Goal: Information Seeking & Learning: Learn about a topic

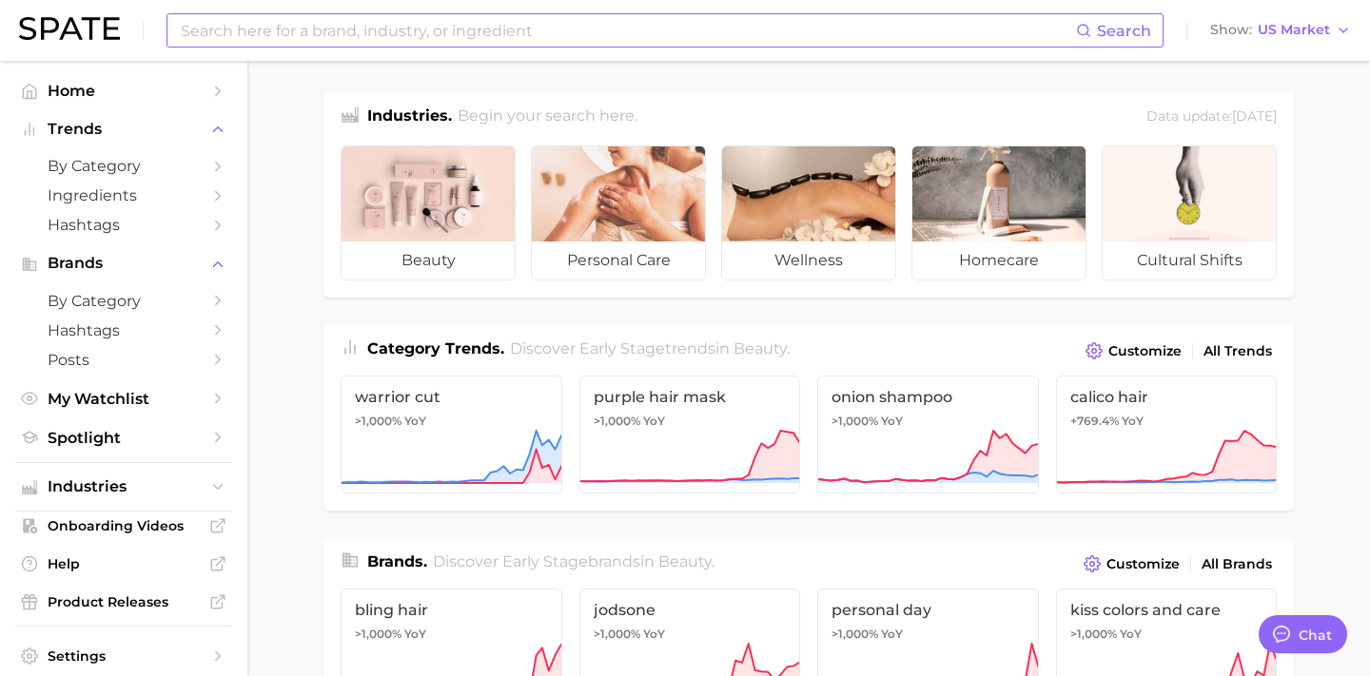
click at [784, 39] on input at bounding box center [627, 30] width 897 height 32
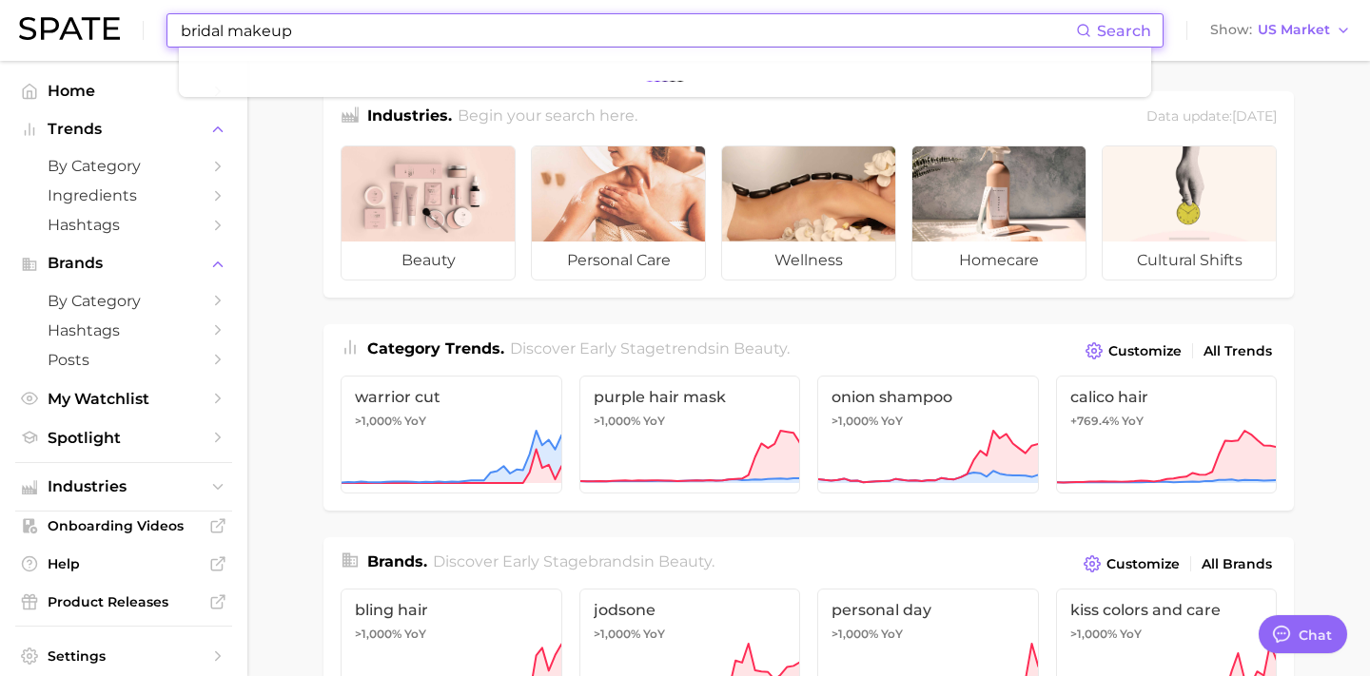
type input "bridal makeup"
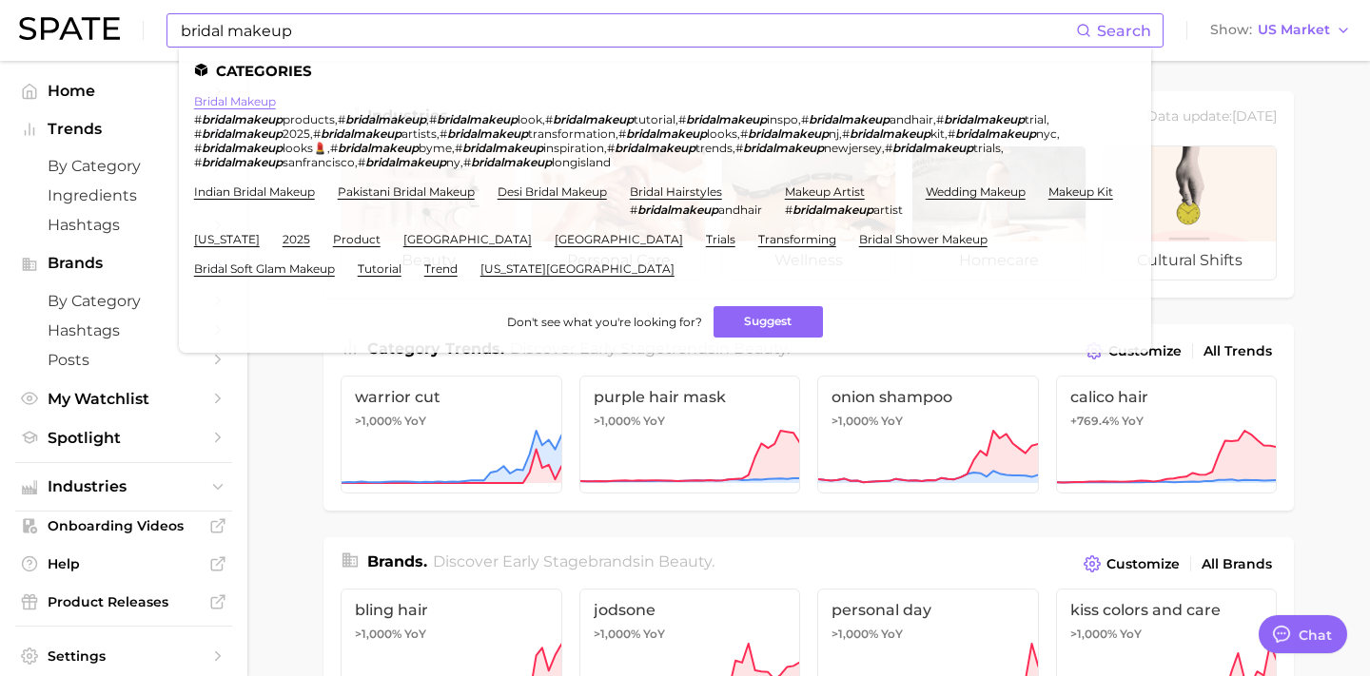
click at [243, 101] on link "bridal makeup" at bounding box center [235, 101] width 82 height 14
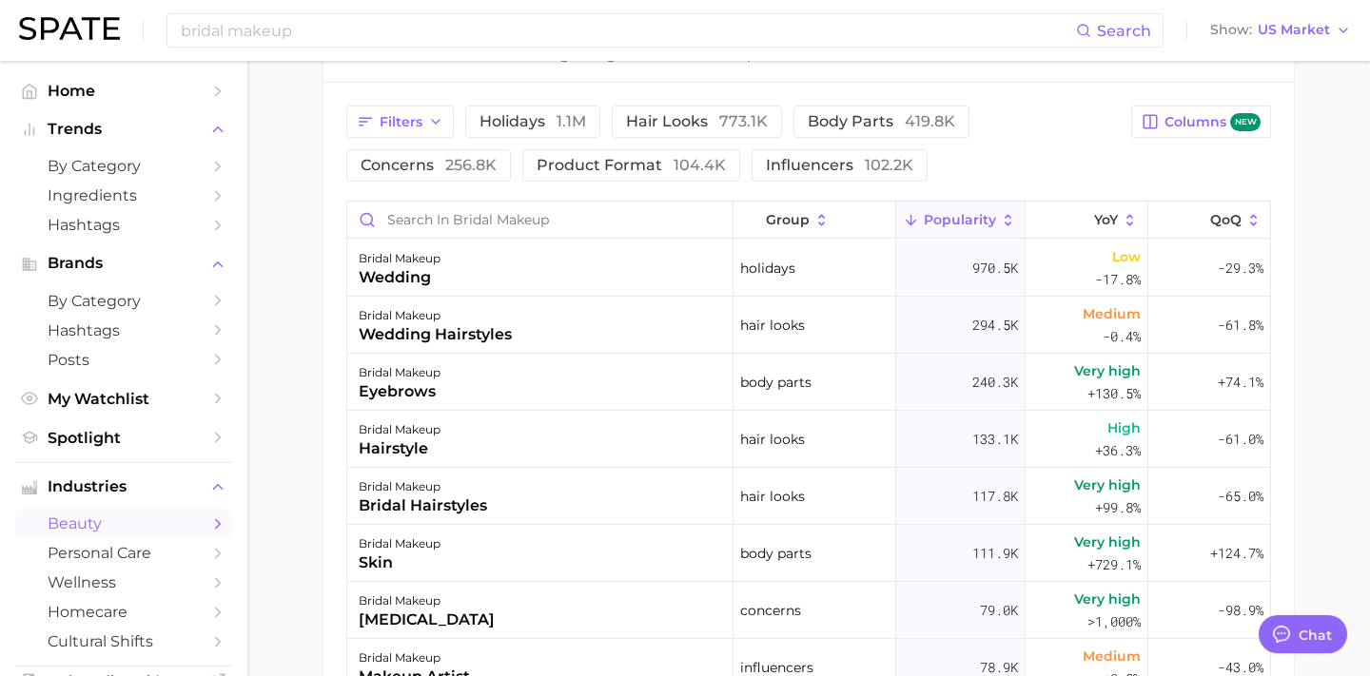
scroll to position [1012, 0]
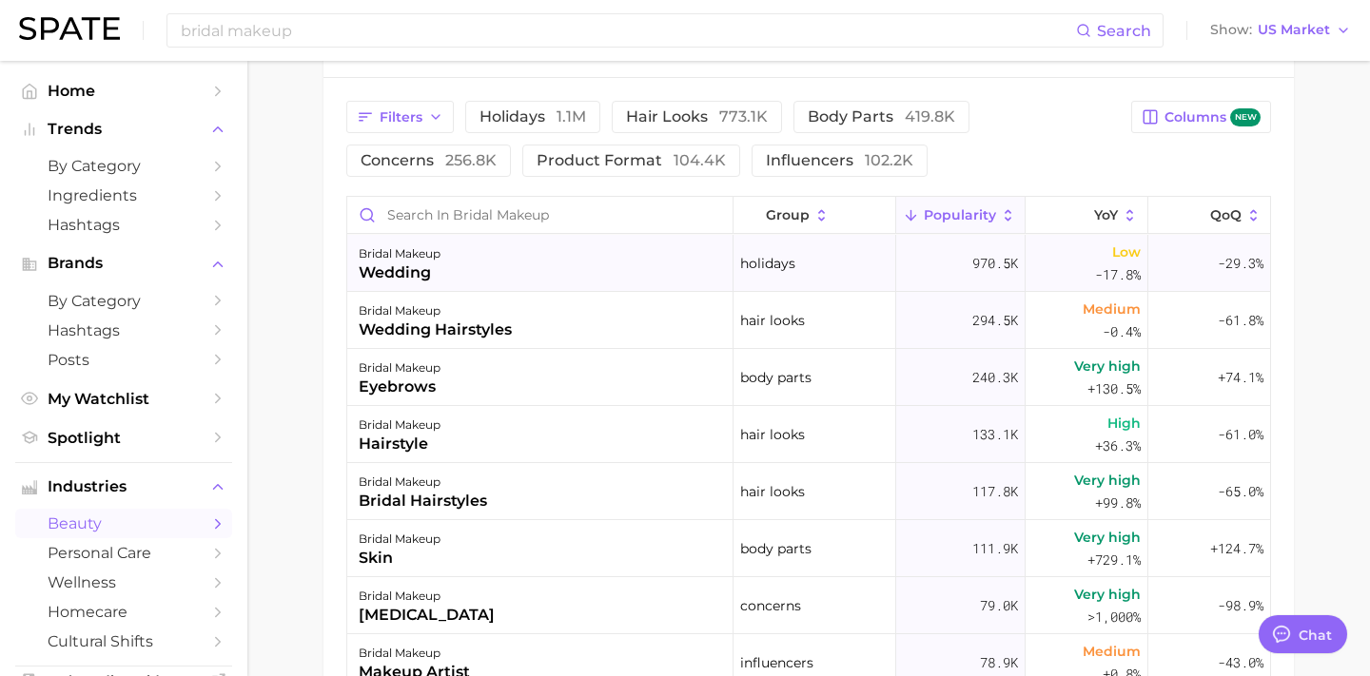
click at [622, 256] on div "bridal makeup wedding" at bounding box center [540, 263] width 386 height 57
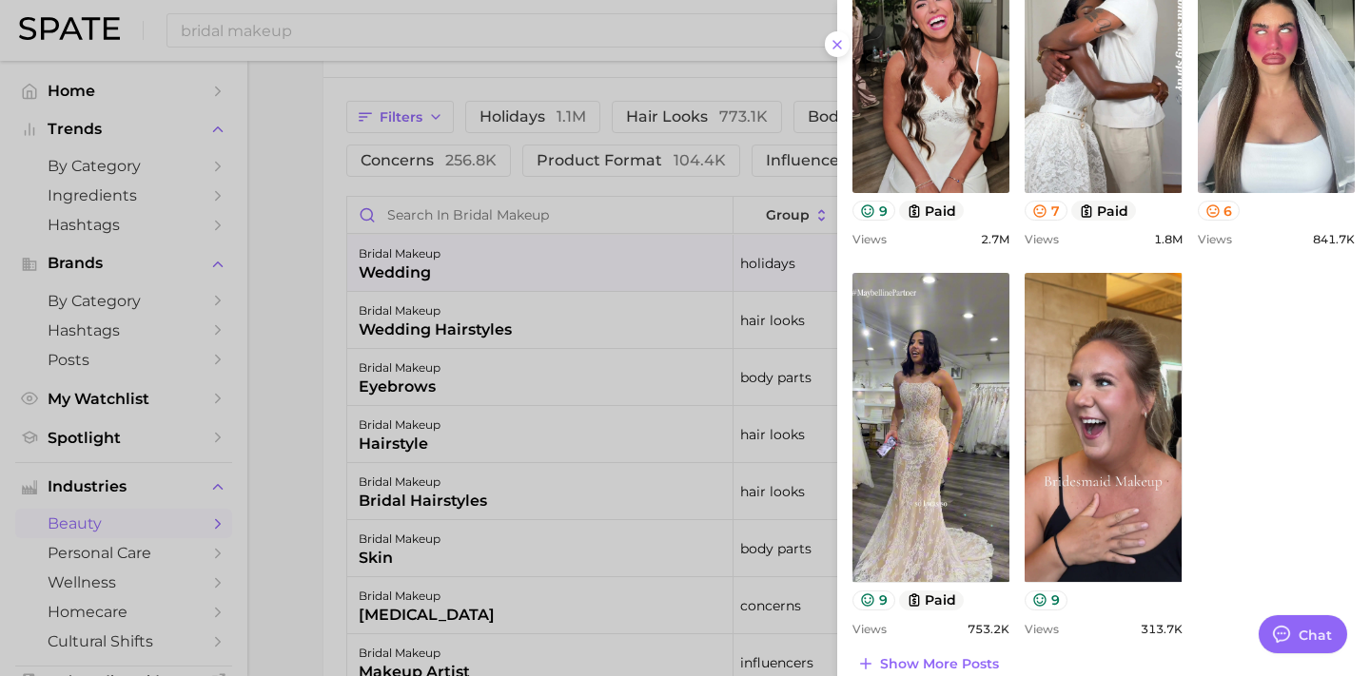
scroll to position [851, 0]
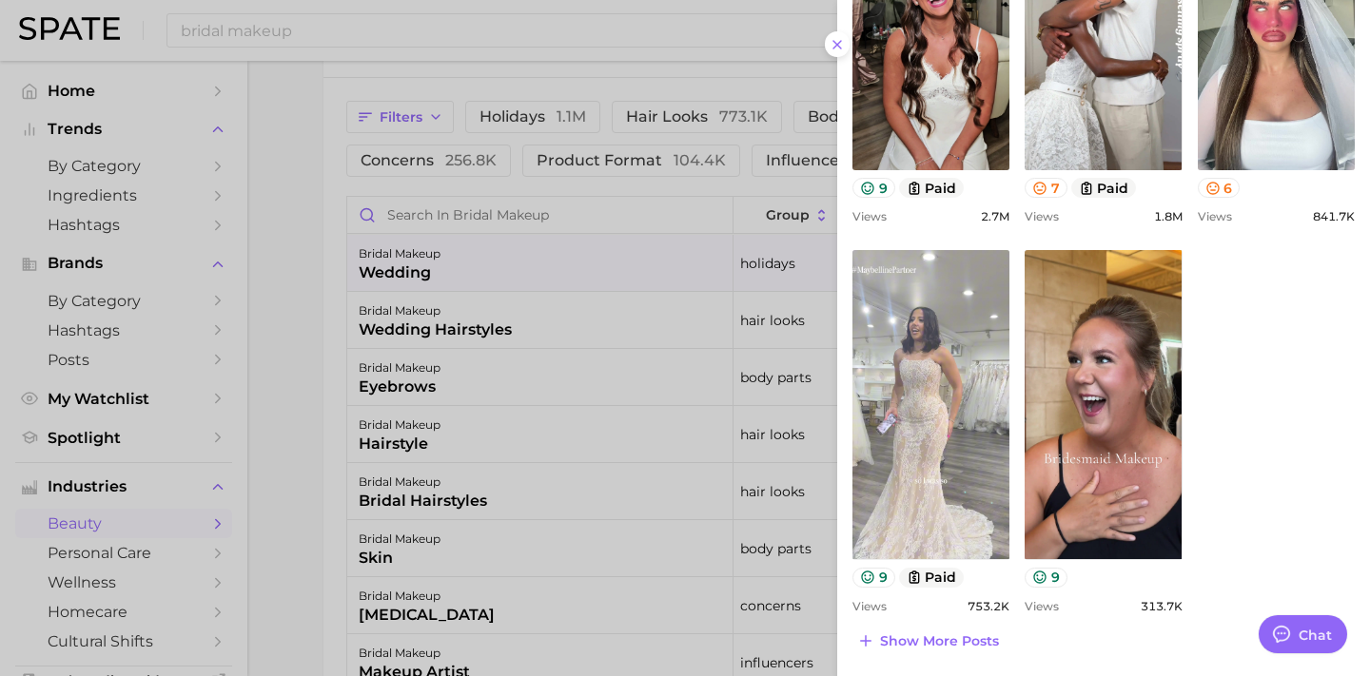
click at [920, 380] on link "view post on TikTok" at bounding box center [930, 404] width 157 height 309
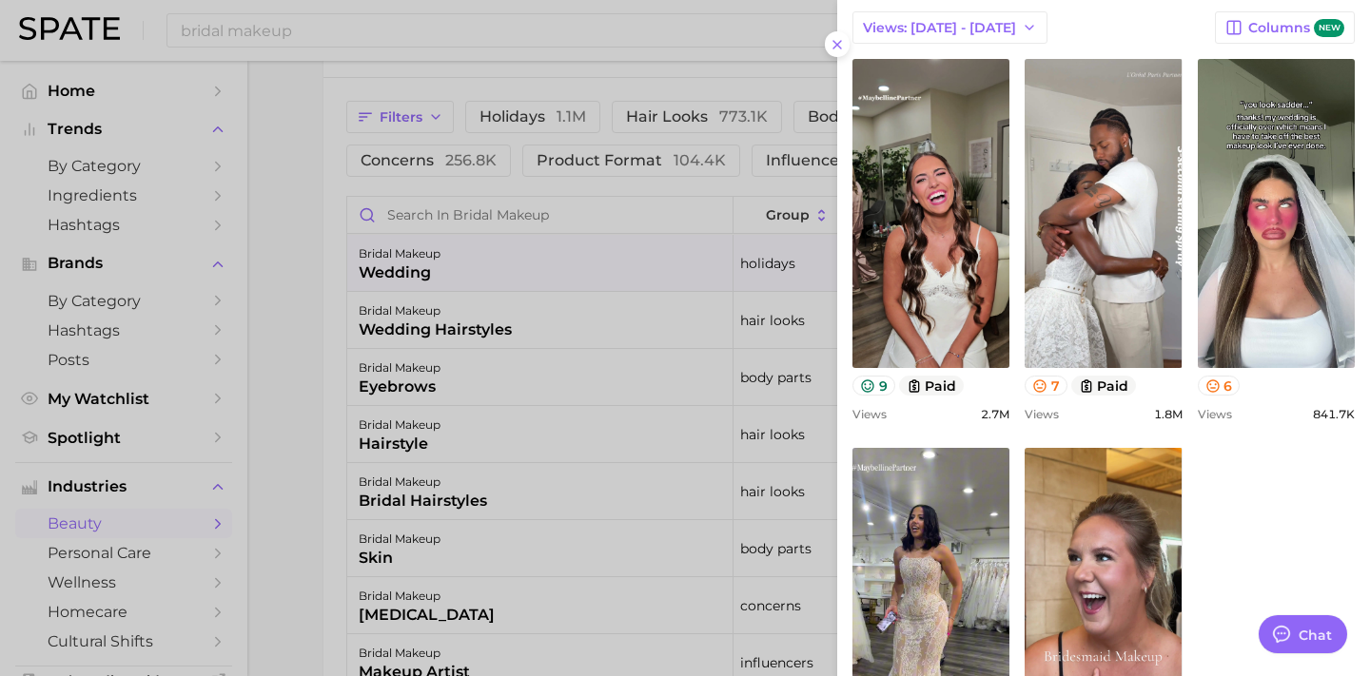
scroll to position [600, 0]
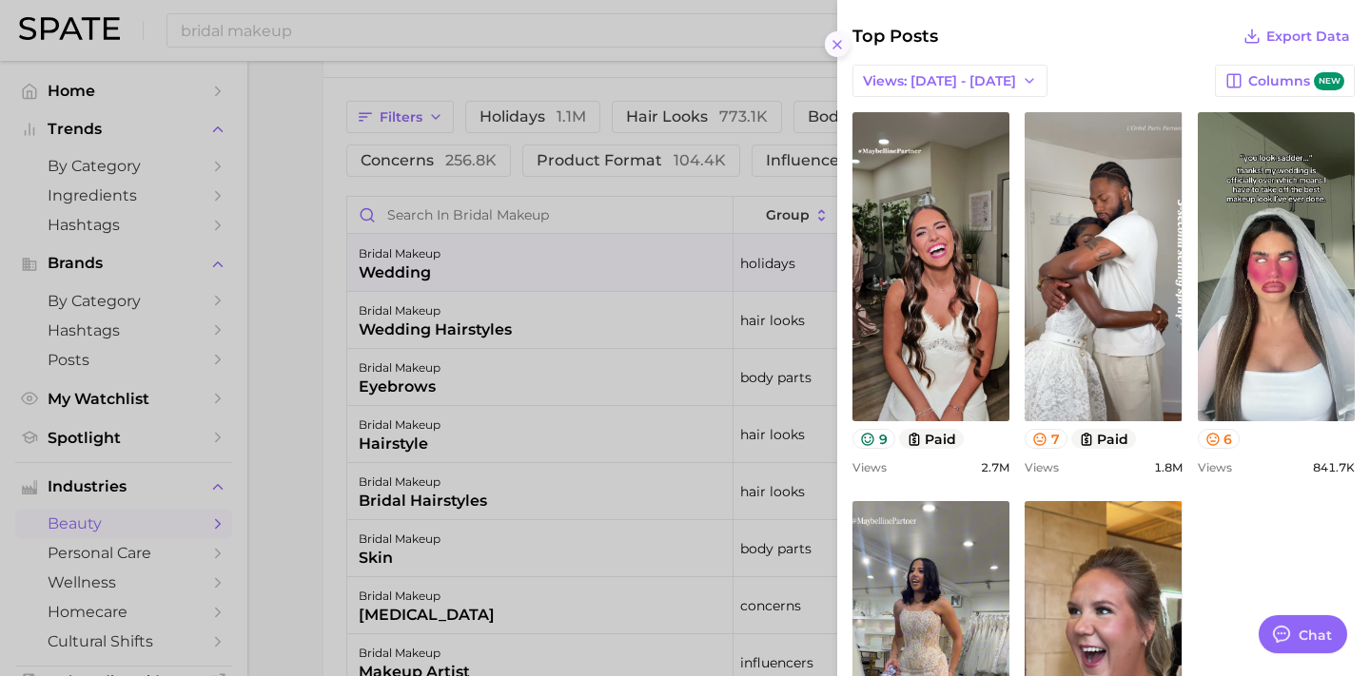
click at [843, 45] on icon at bounding box center [836, 44] width 15 height 15
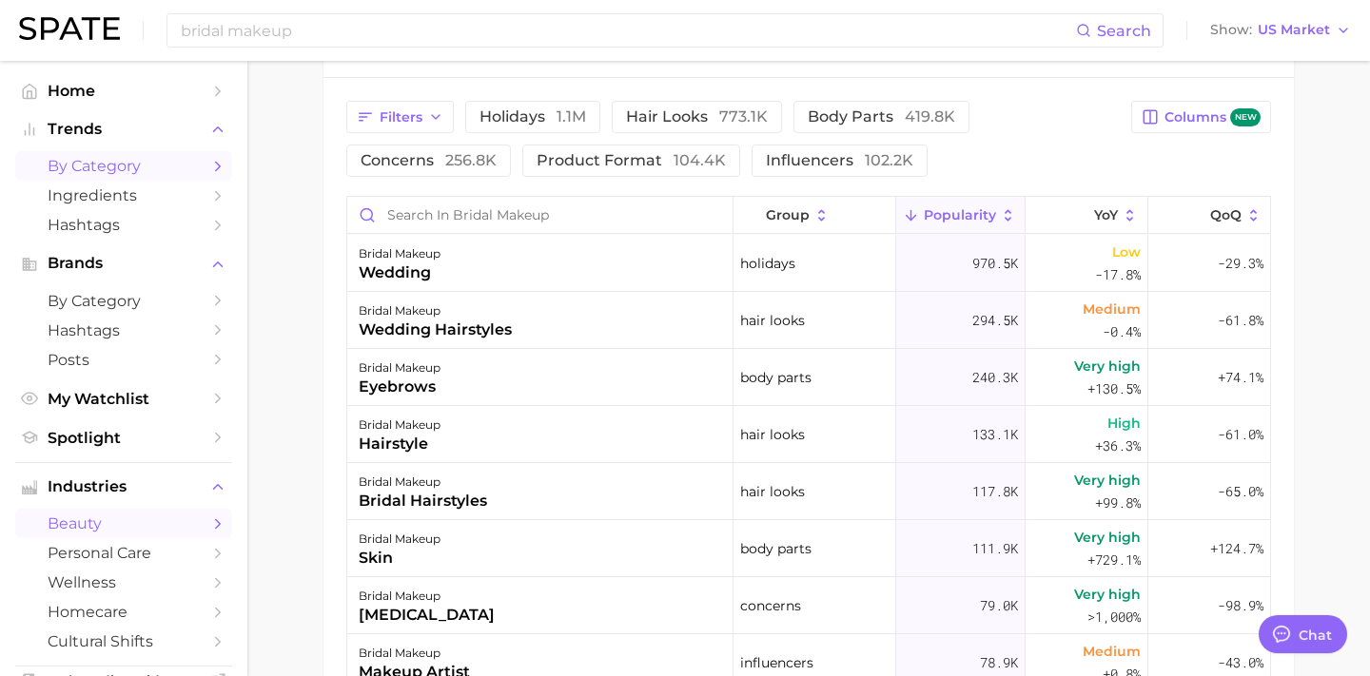
click at [127, 163] on span "by Category" at bounding box center [124, 166] width 152 height 18
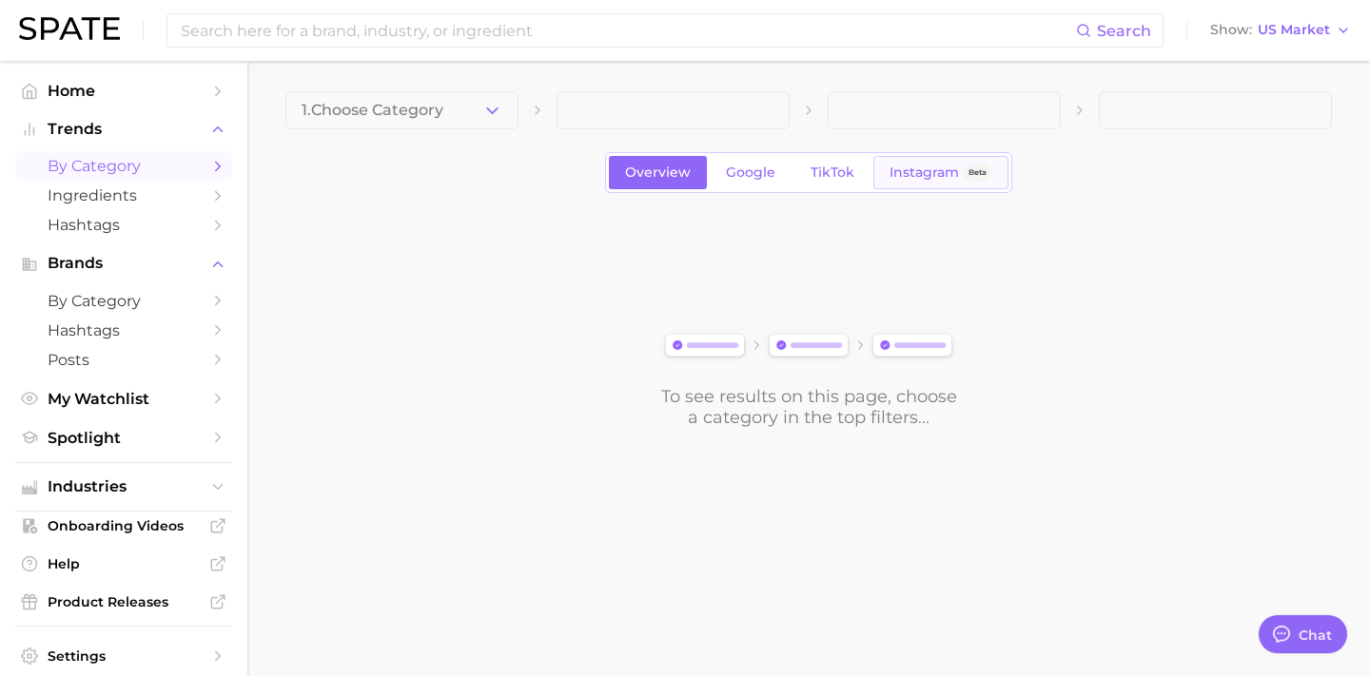
click at [910, 166] on span "Instagram" at bounding box center [923, 173] width 69 height 16
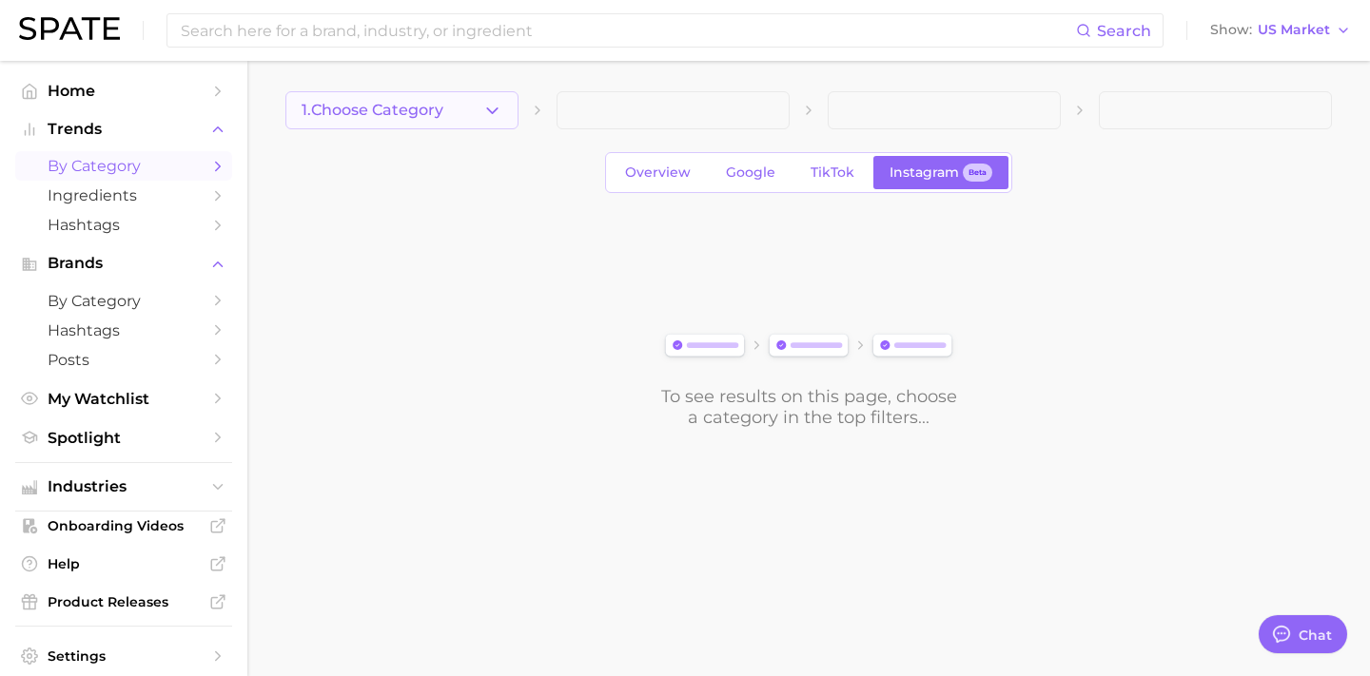
click at [477, 106] on button "1. Choose Category" at bounding box center [401, 110] width 233 height 38
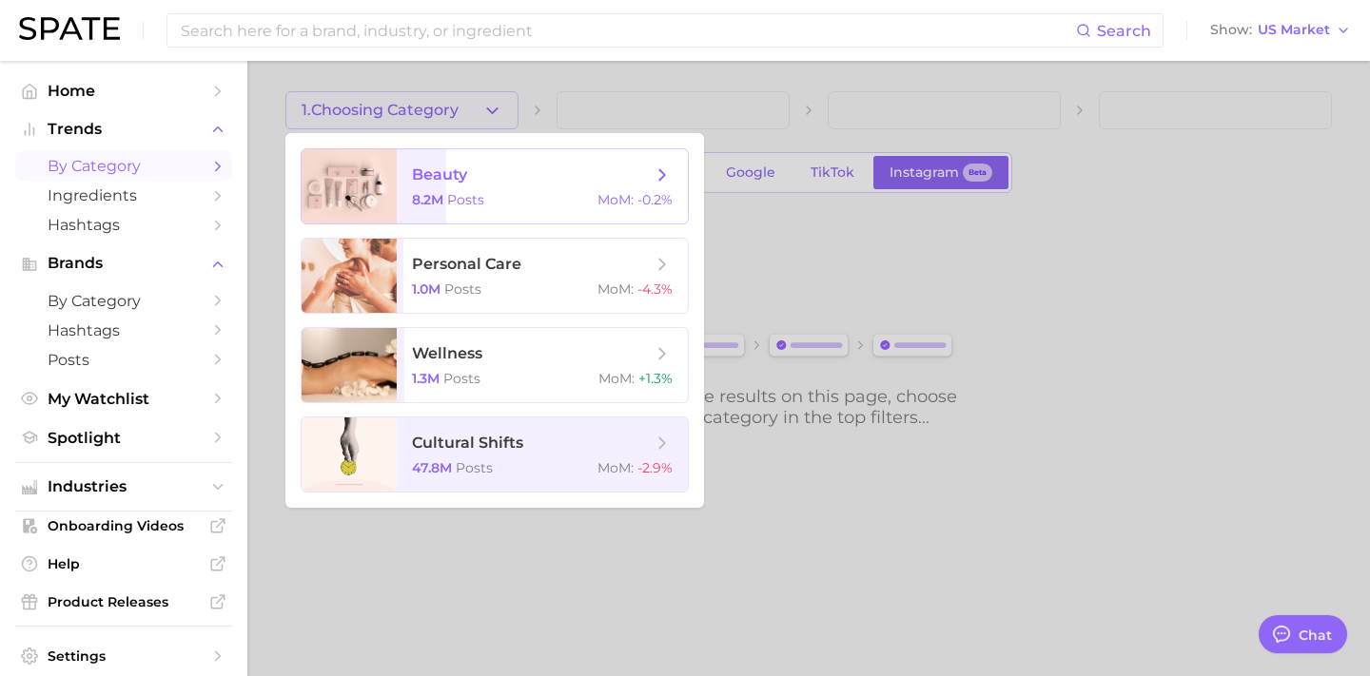
click at [500, 185] on span "beauty 8.2m Posts MoM : -0.2%" at bounding box center [542, 186] width 291 height 74
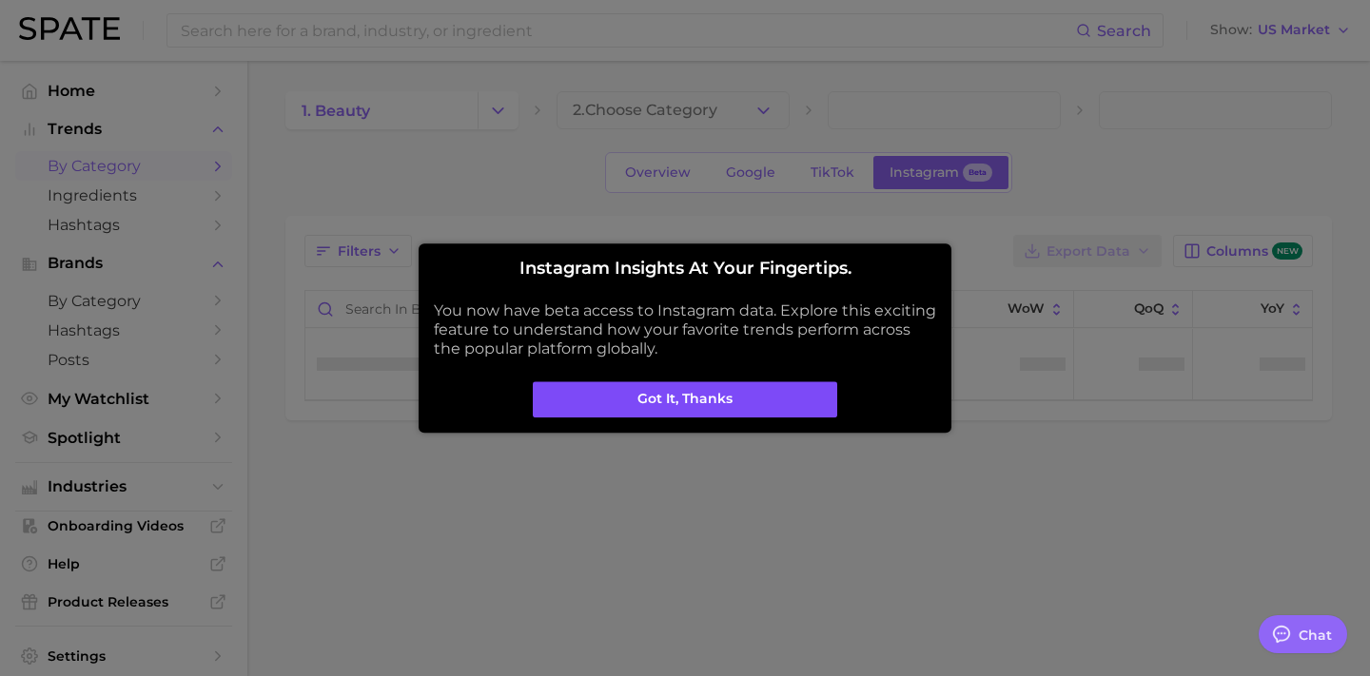
click at [731, 401] on button "Got it, thanks" at bounding box center [685, 399] width 304 height 36
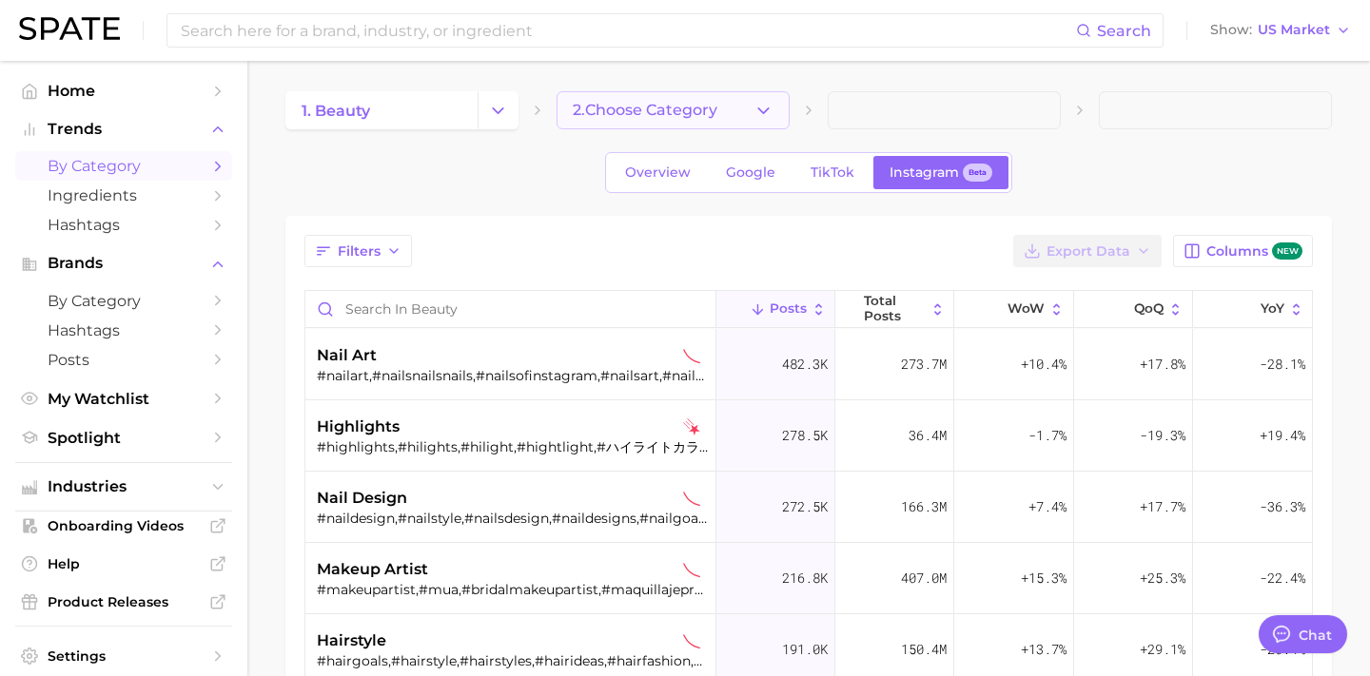
click at [704, 111] on span "2. Choose Category" at bounding box center [645, 110] width 145 height 17
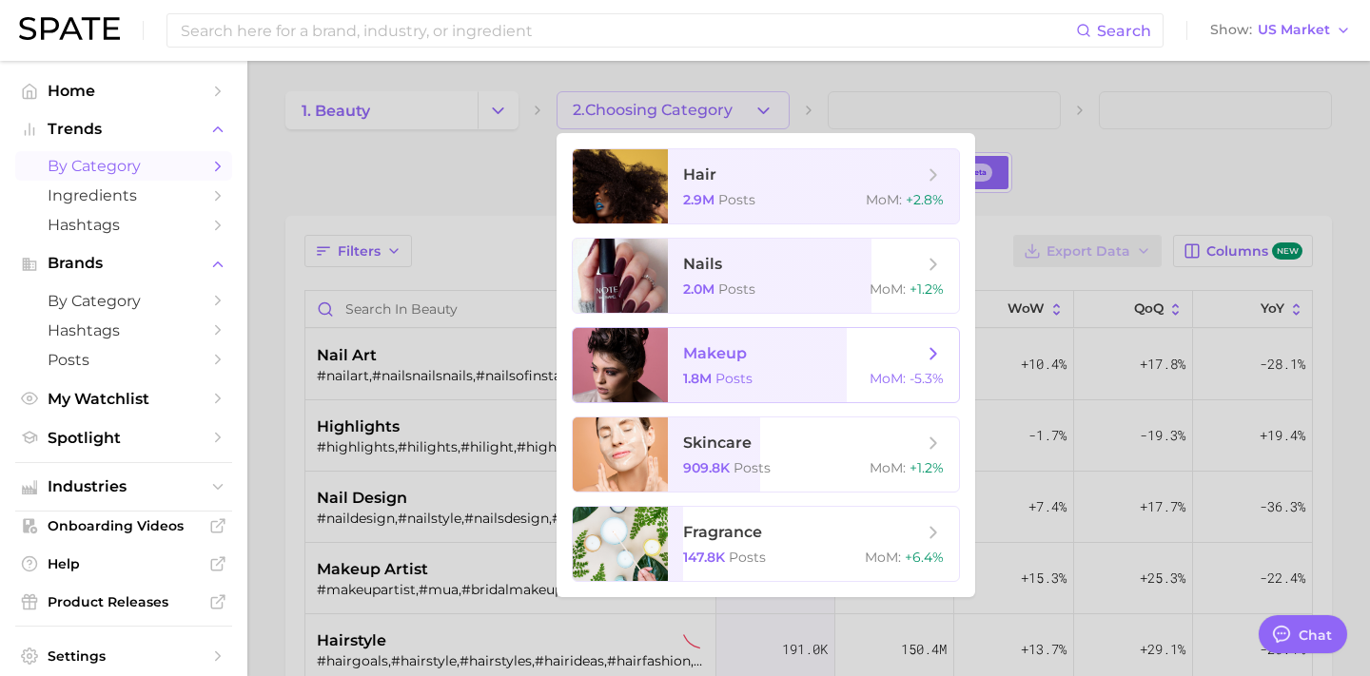
click at [742, 367] on span "makeup 1.8m Posts MoM : -5.3%" at bounding box center [813, 365] width 291 height 74
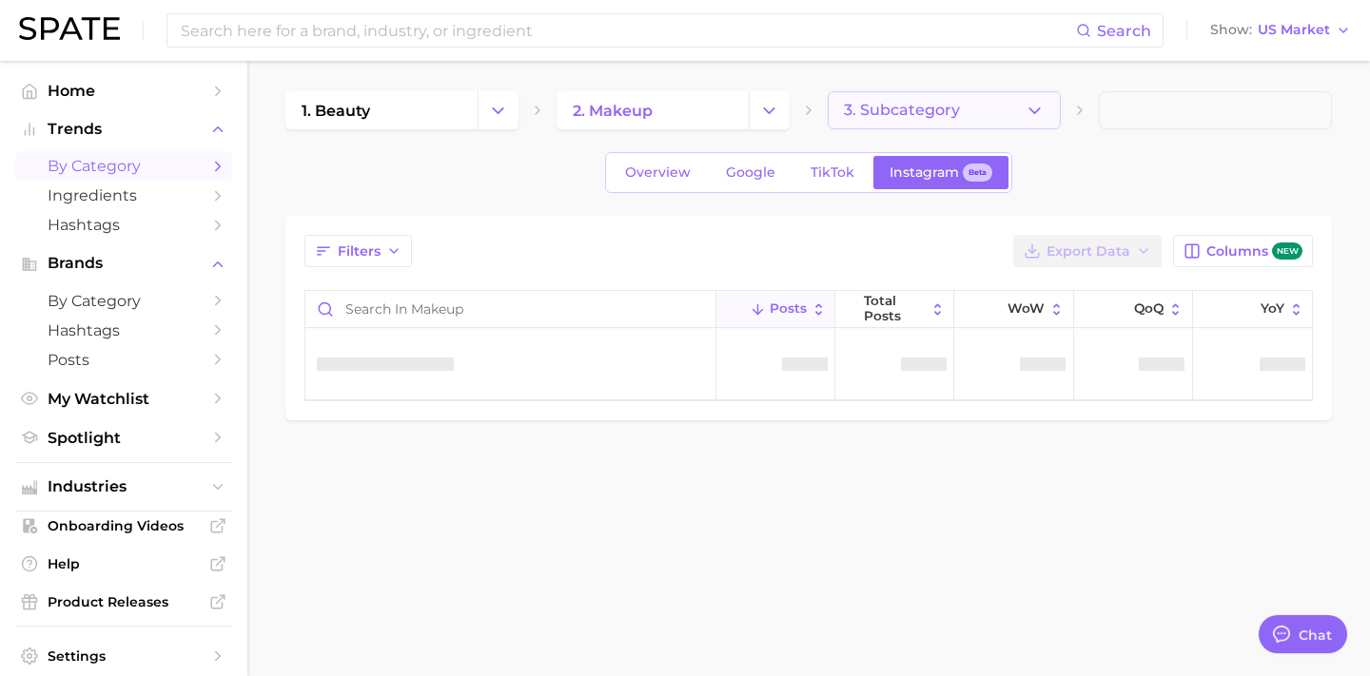
click at [927, 117] on span "3. Subcategory" at bounding box center [902, 110] width 116 height 17
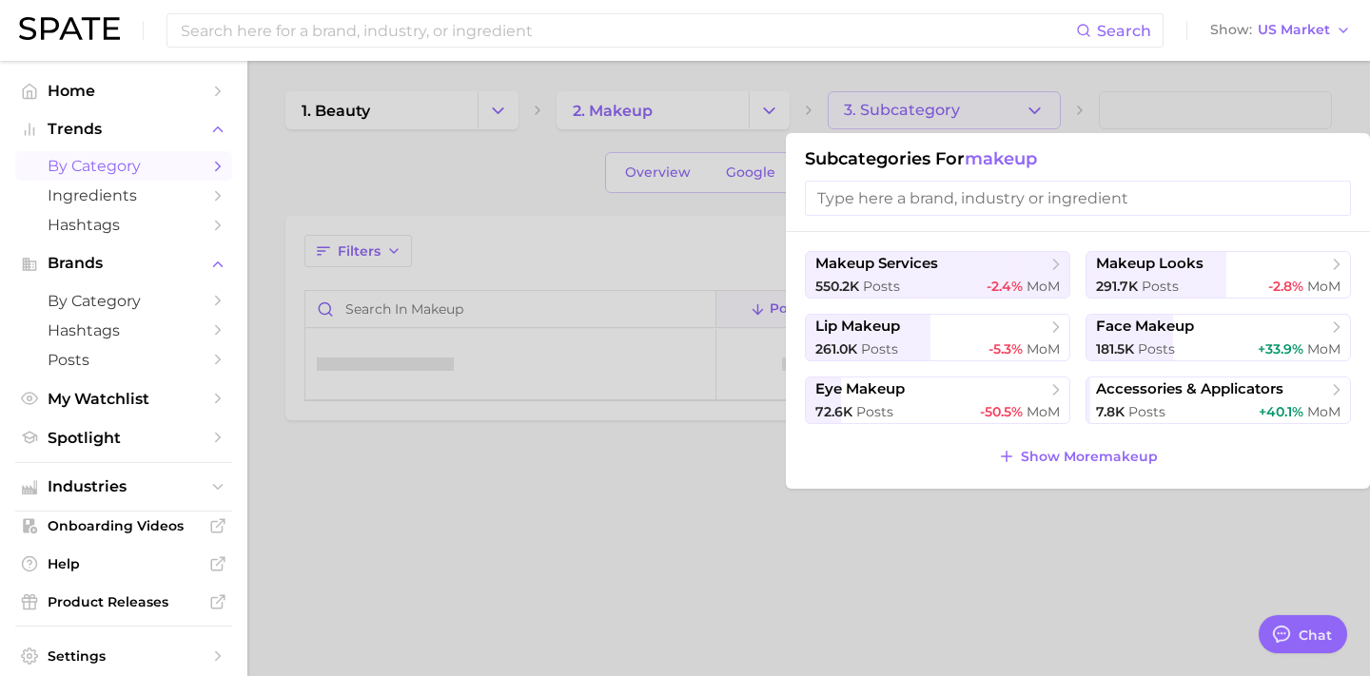
type textarea "x"
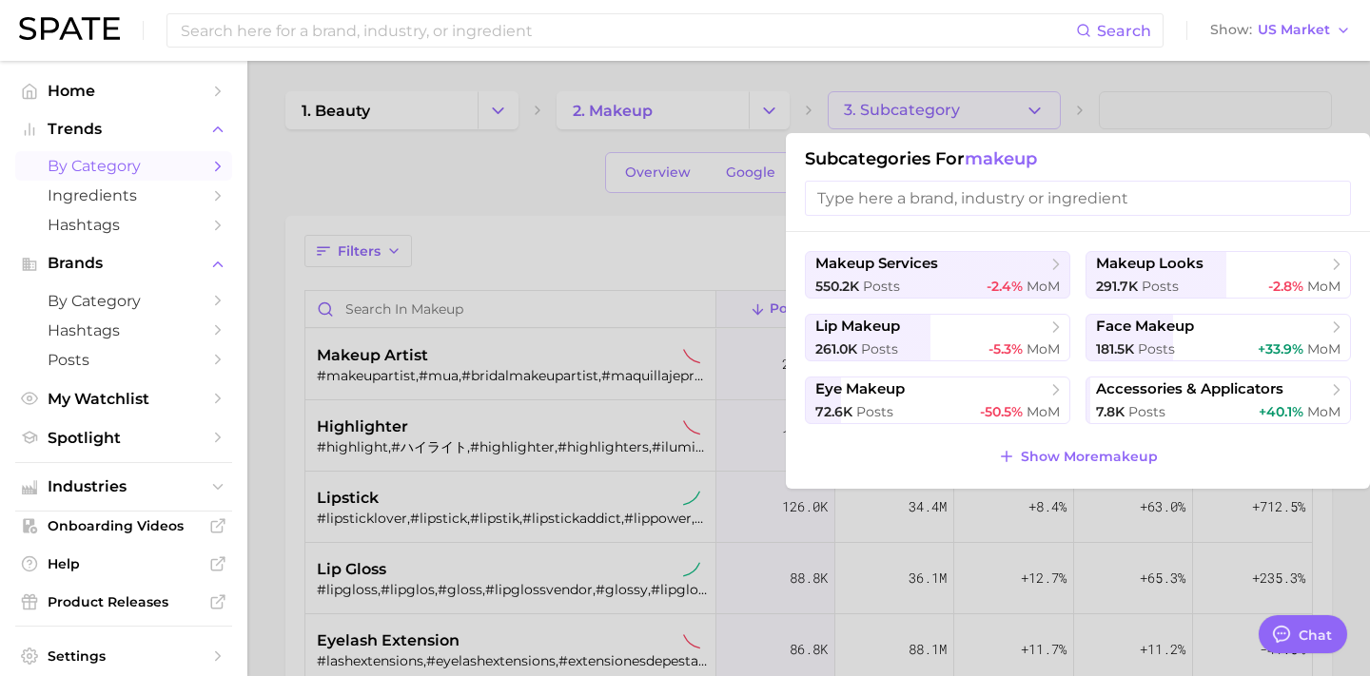
click at [915, 205] on input "search" at bounding box center [1078, 198] width 546 height 35
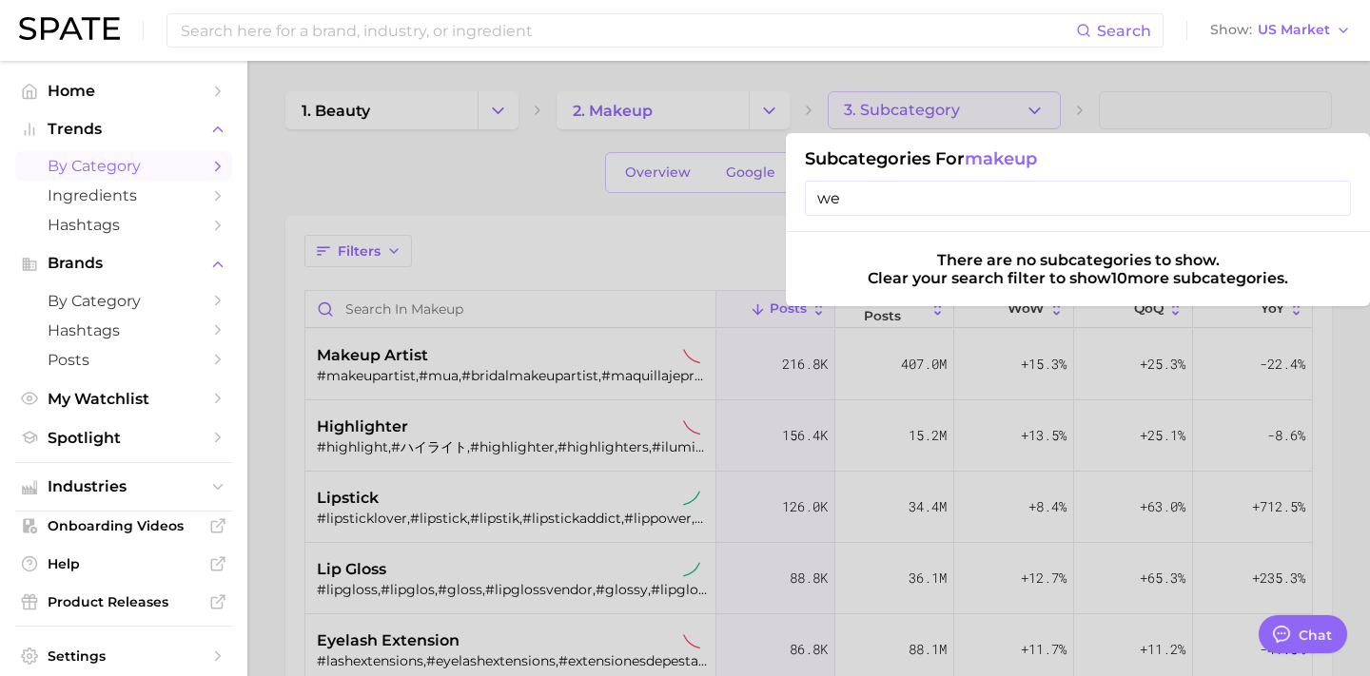
type input "w"
type input "bride"
click at [533, 166] on div at bounding box center [685, 338] width 1370 height 676
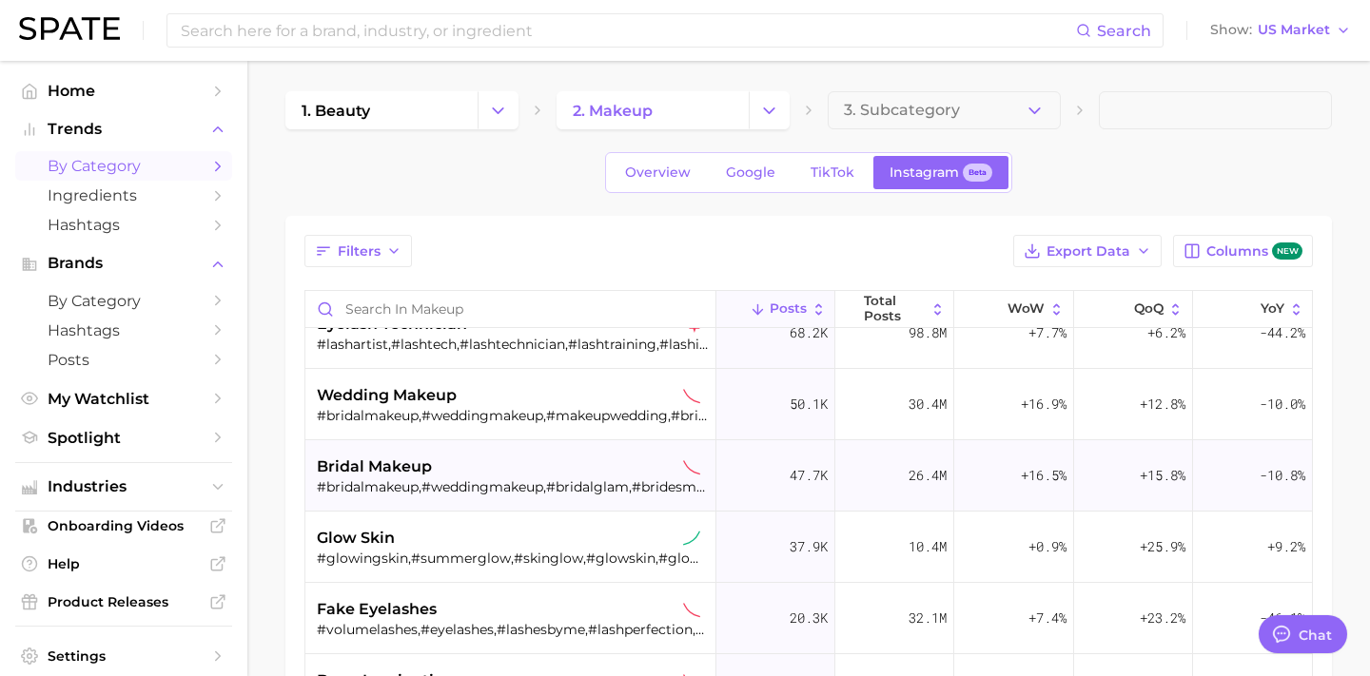
scroll to position [382, 0]
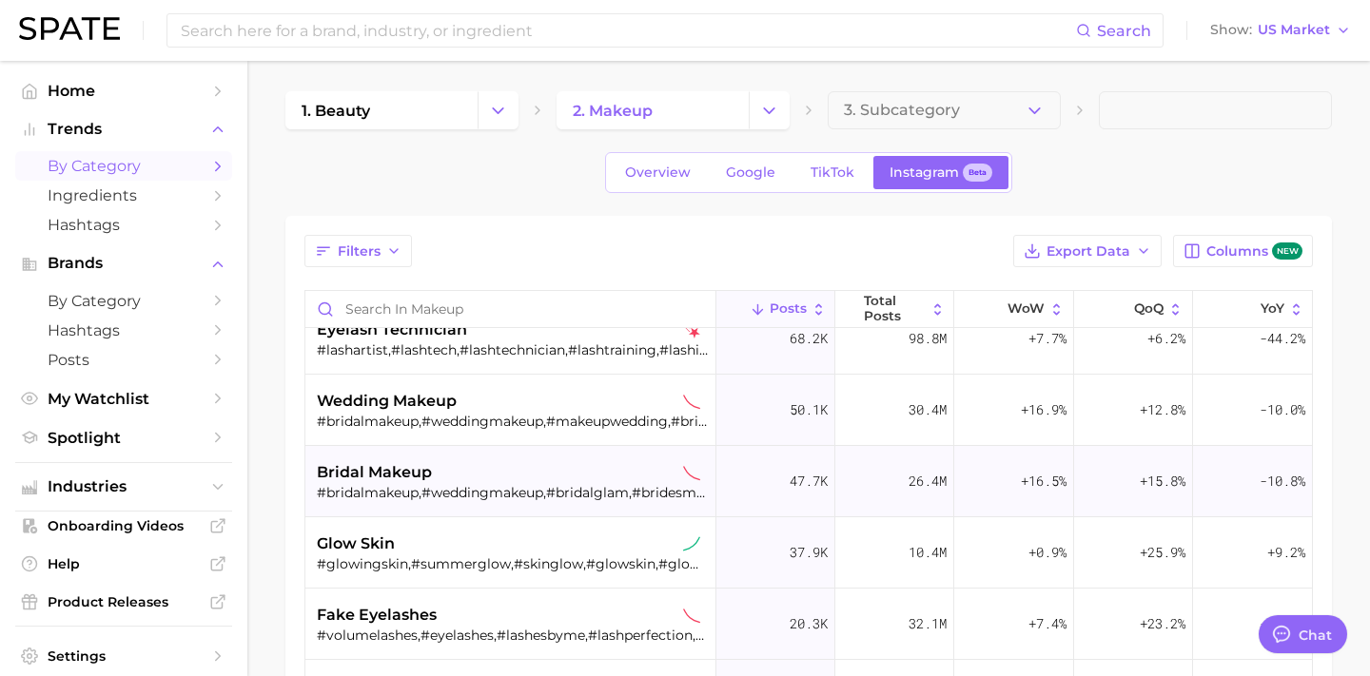
click at [510, 473] on div "bridal makeup" at bounding box center [512, 472] width 391 height 23
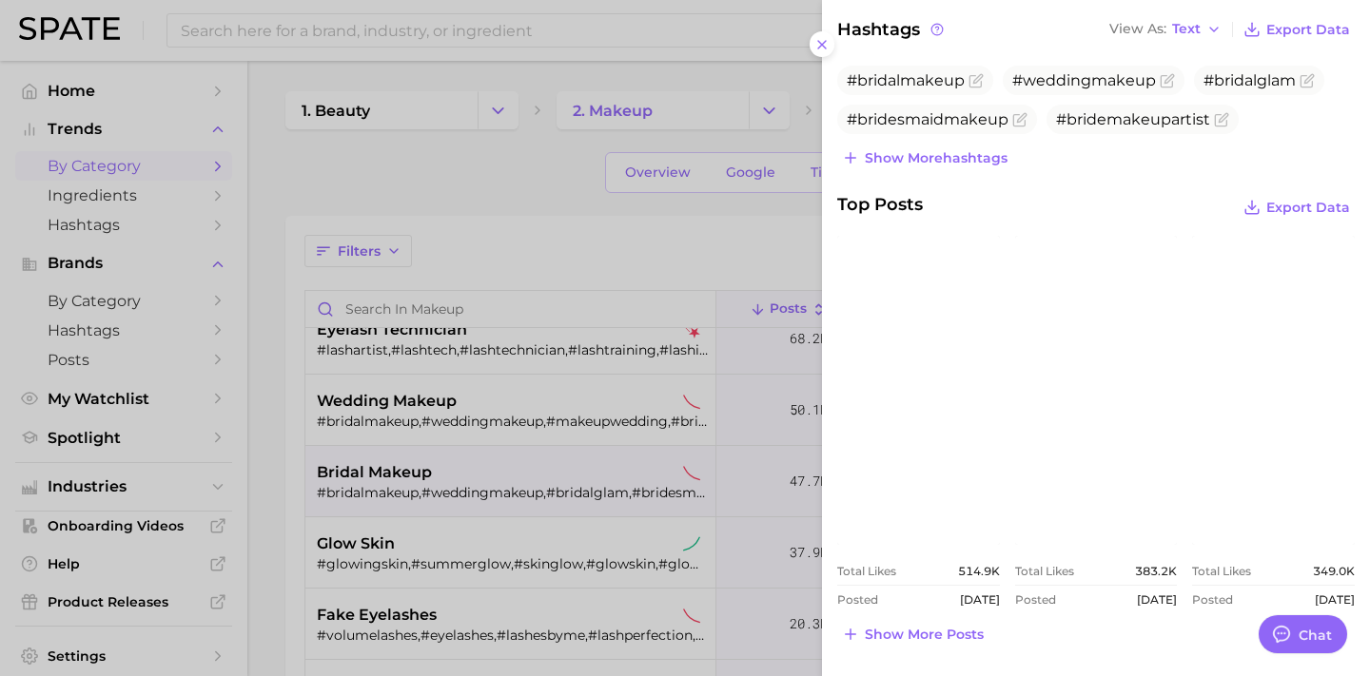
scroll to position [608, 0]
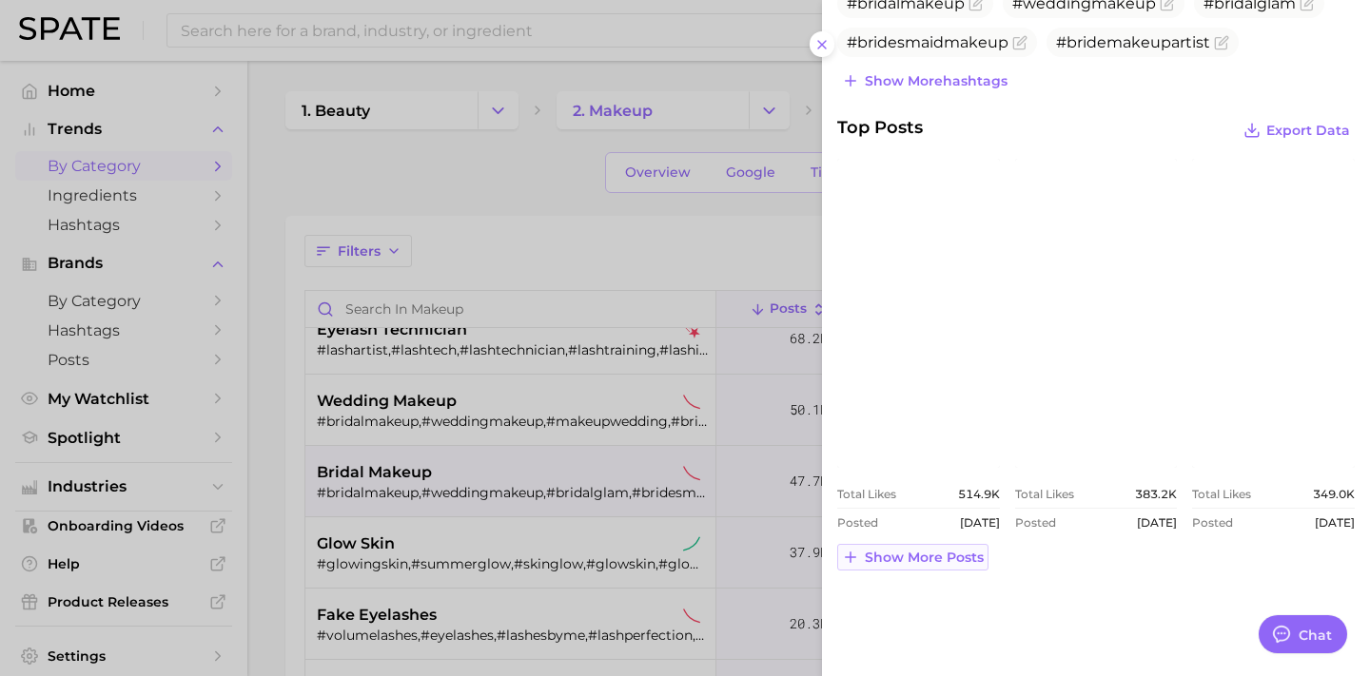
click at [969, 555] on span "Show more posts" at bounding box center [924, 558] width 119 height 16
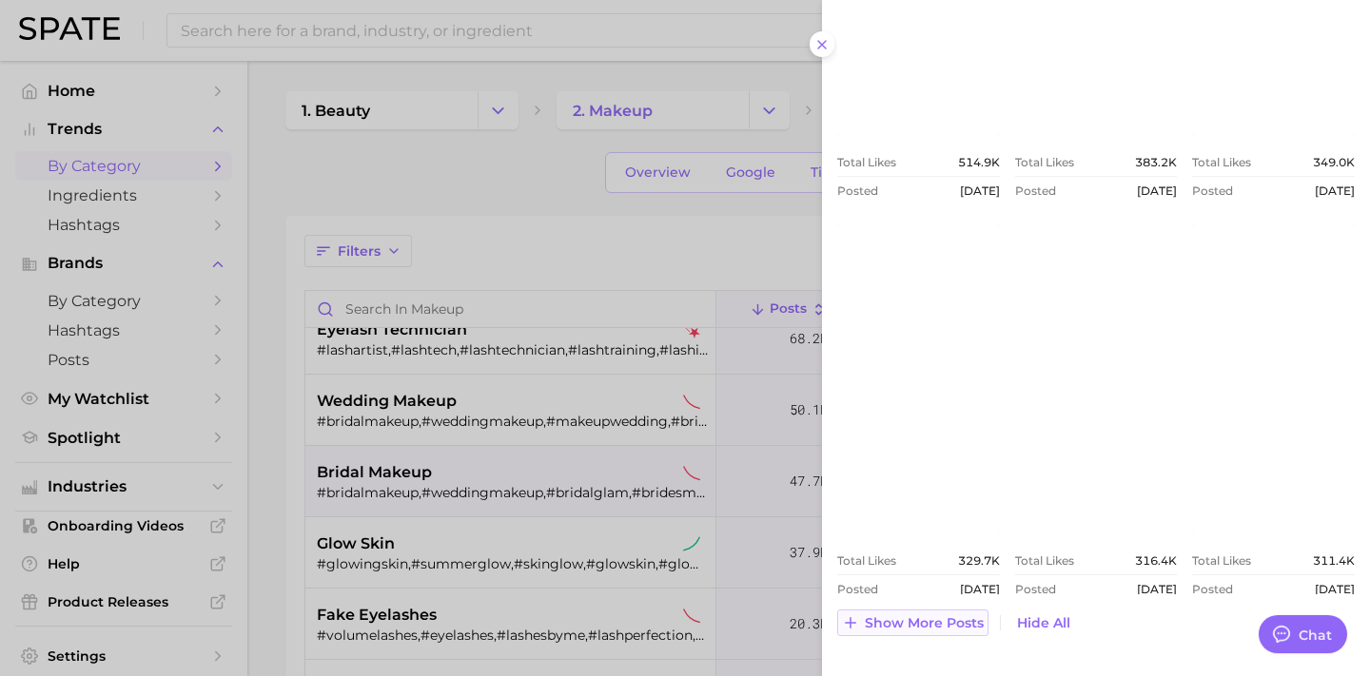
scroll to position [942, 0]
click at [912, 392] on link "view post on Instagram" at bounding box center [918, 377] width 163 height 309
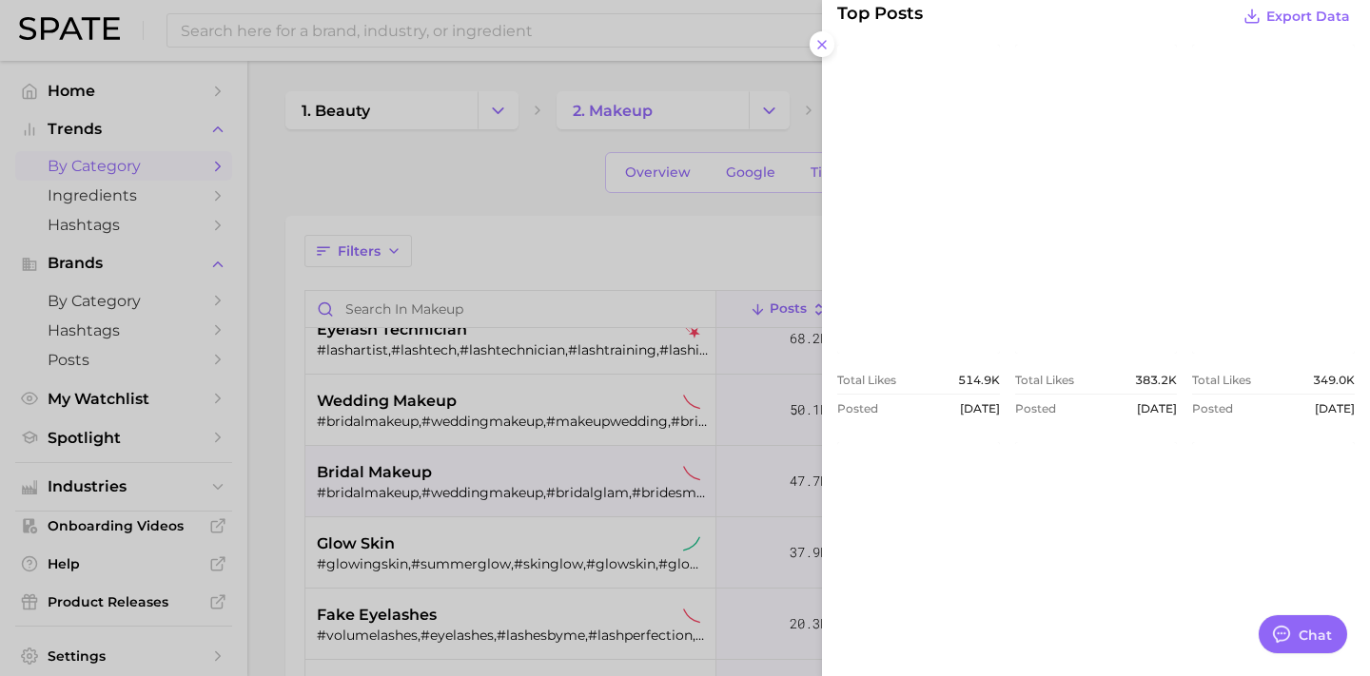
scroll to position [678, 0]
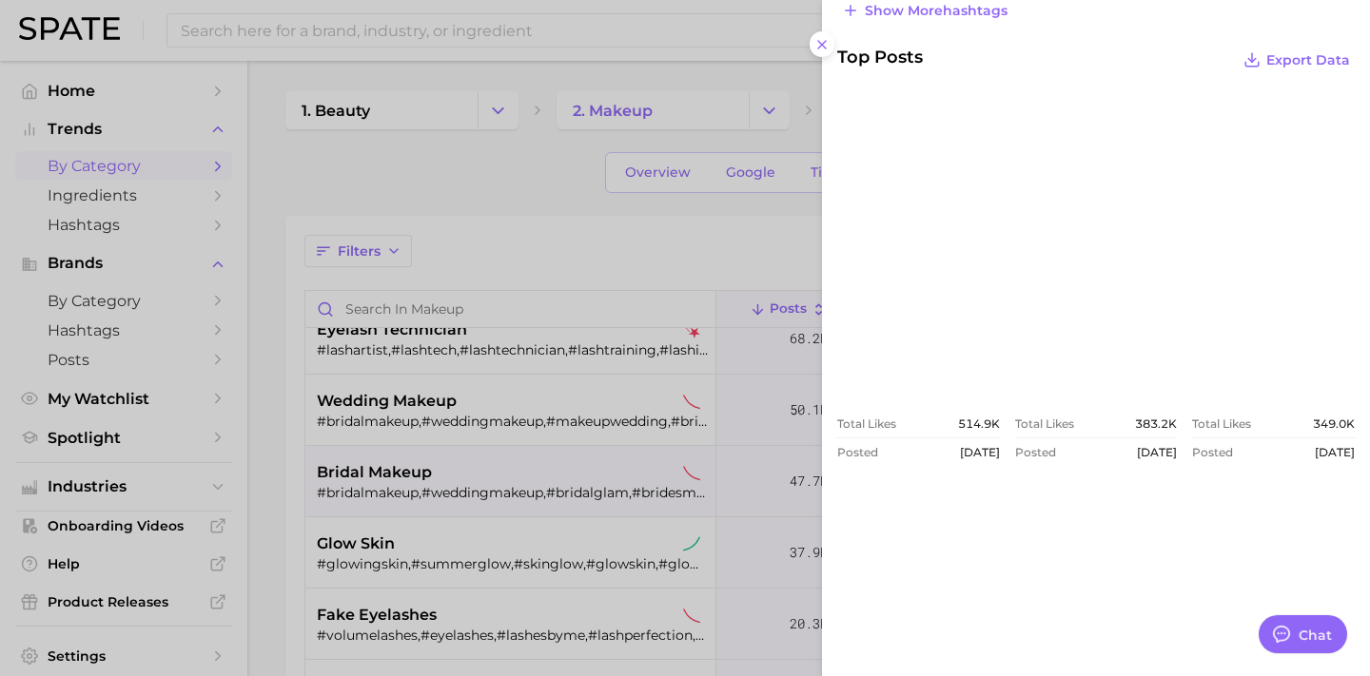
click at [1085, 273] on link "view post on Instagram" at bounding box center [1096, 242] width 163 height 309
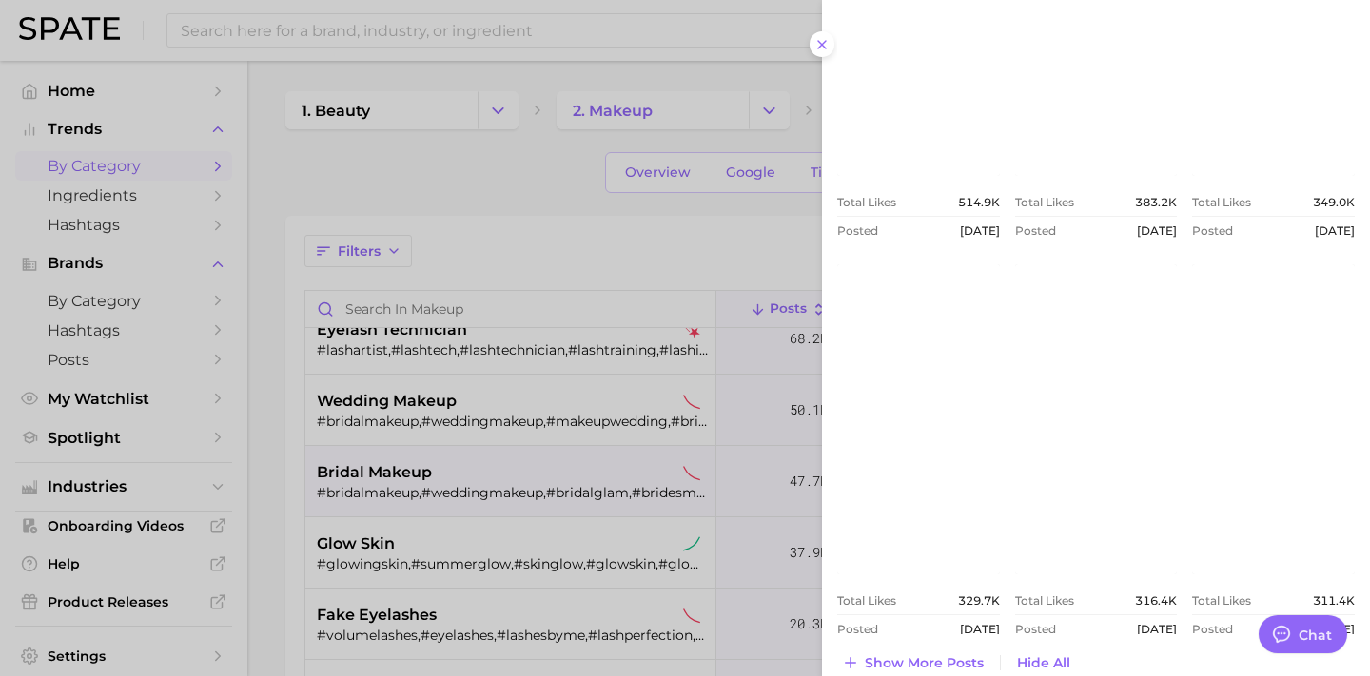
scroll to position [1005, 0]
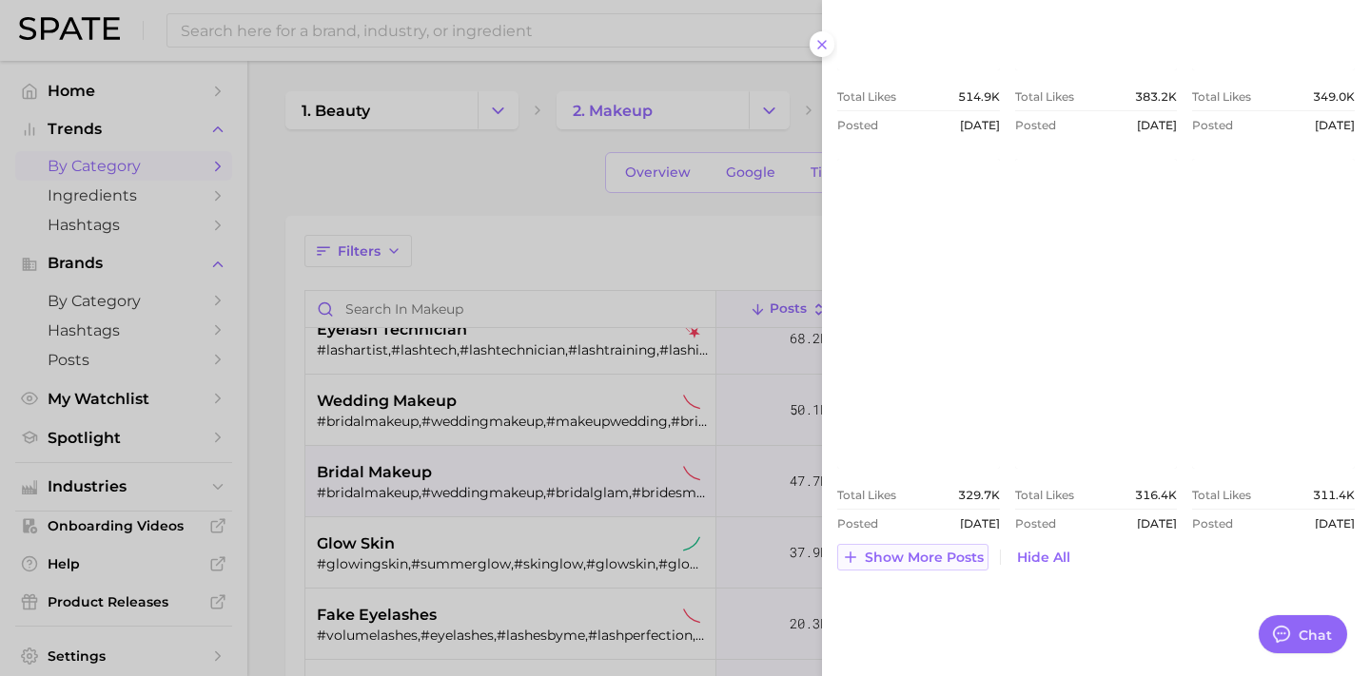
click at [916, 556] on span "Show more posts" at bounding box center [924, 558] width 119 height 16
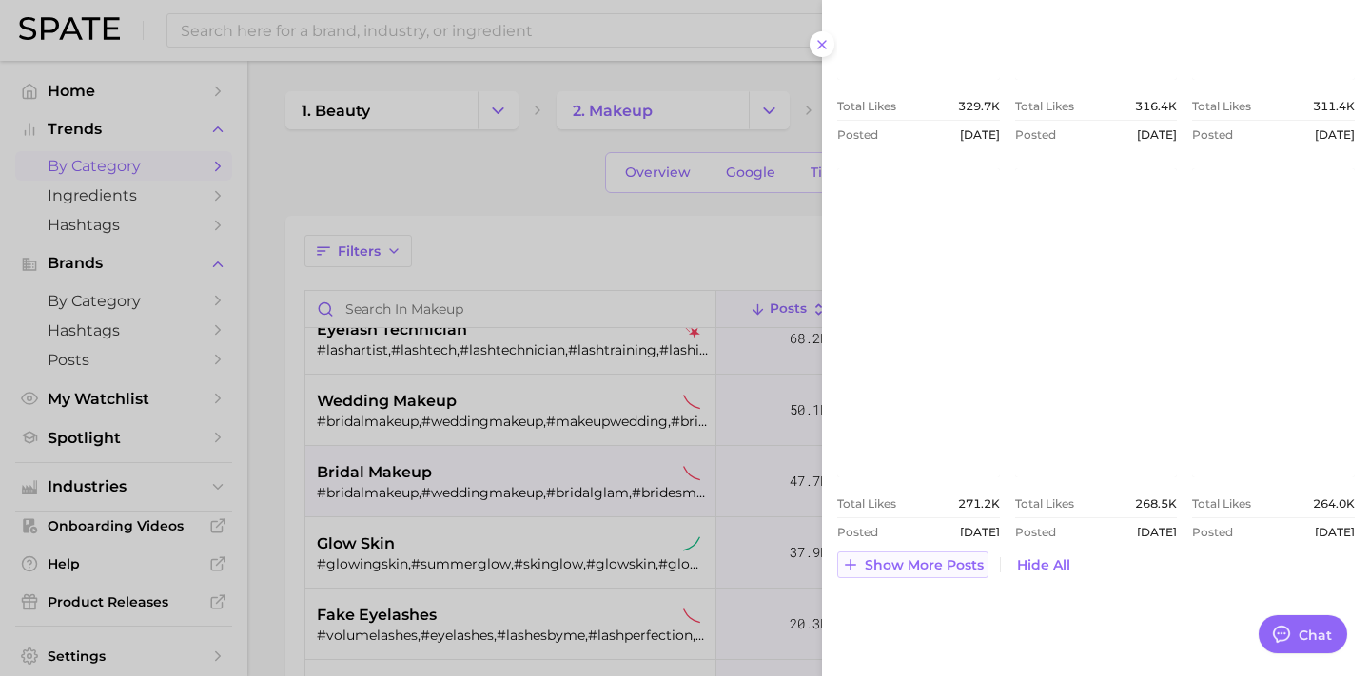
scroll to position [1402, 0]
